Goal: Navigation & Orientation: Find specific page/section

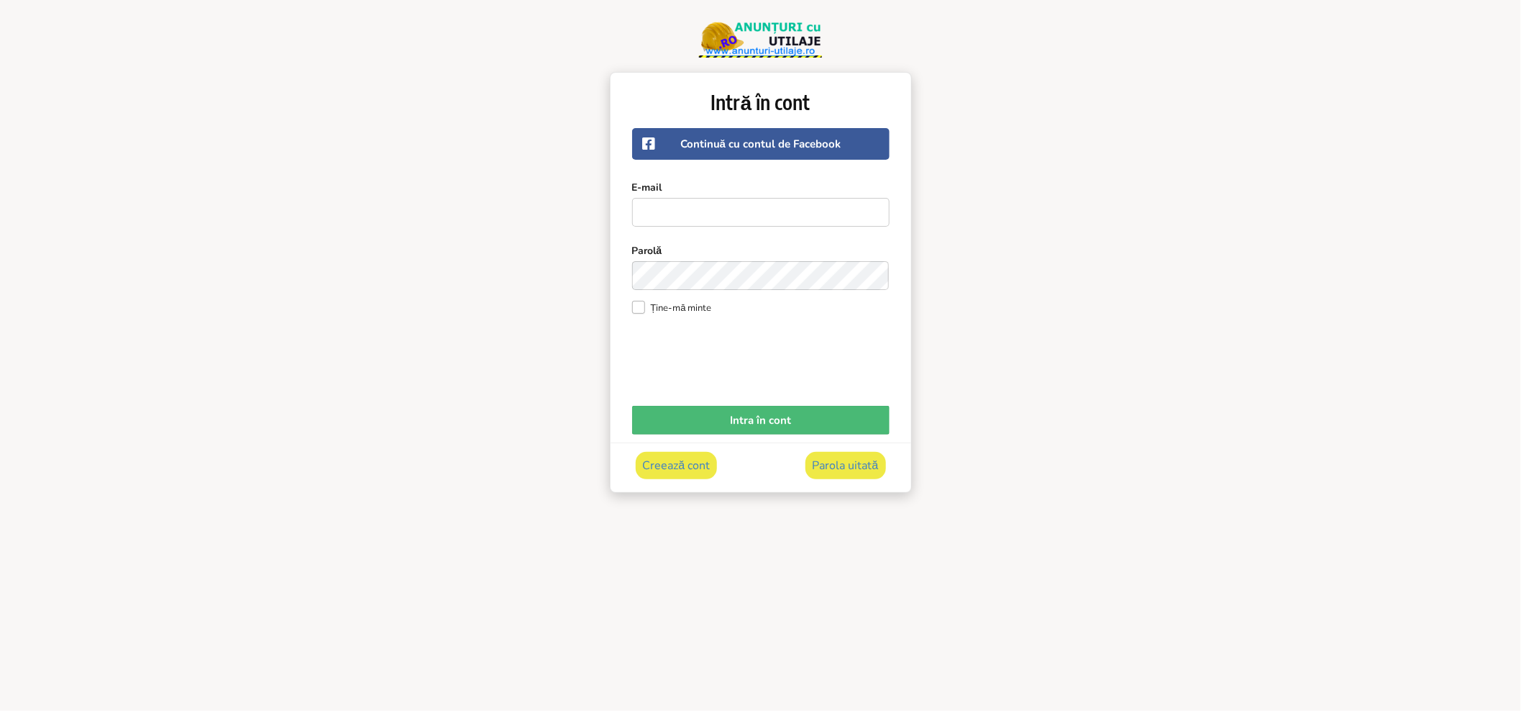
drag, startPoint x: 0, startPoint y: 0, endPoint x: 757, endPoint y: 40, distance: 758.3
click at [757, 40] on img at bounding box center [761, 40] width 124 height 36
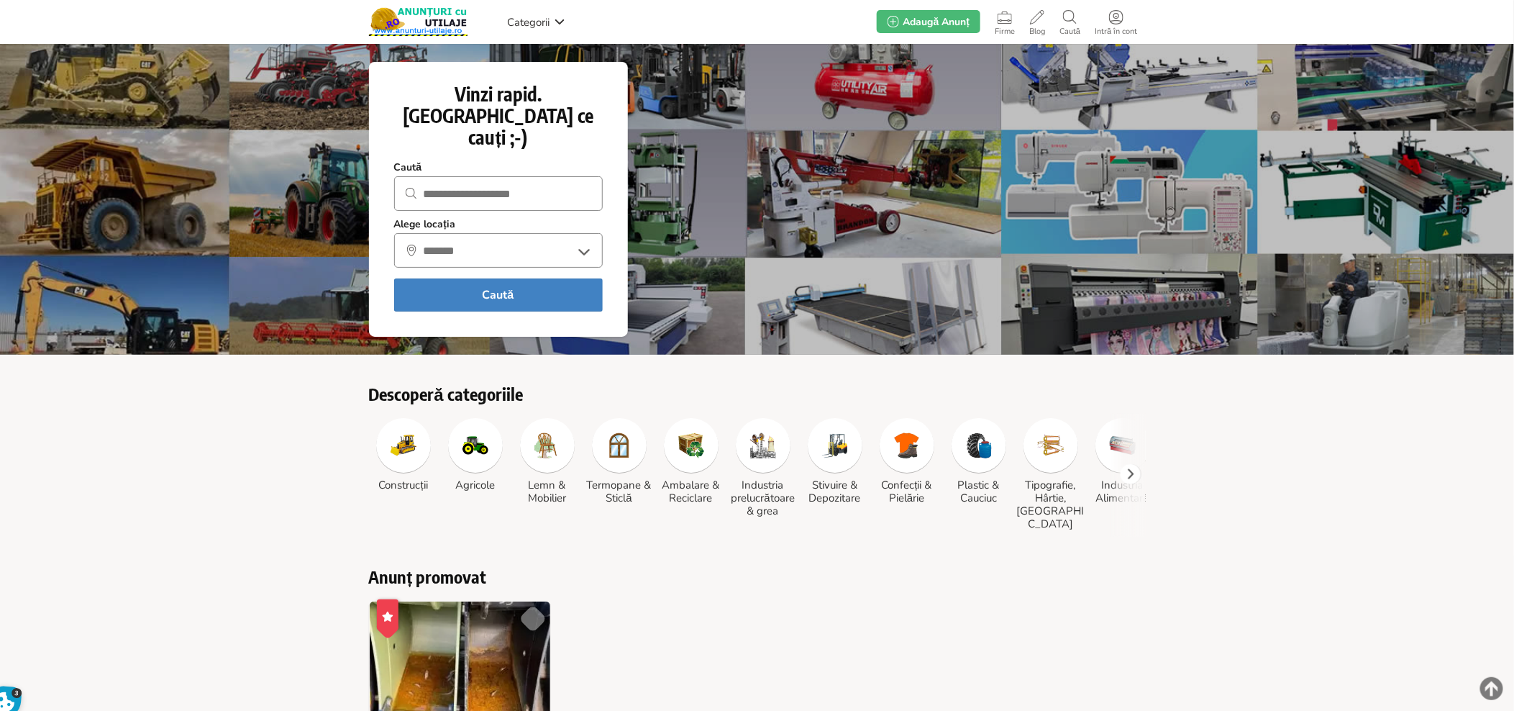
click at [687, 435] on img at bounding box center [691, 445] width 26 height 26
